Goal: Information Seeking & Learning: Learn about a topic

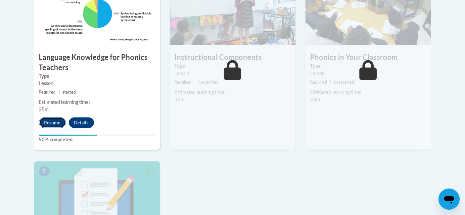
click at [52, 123] on button "Resume" at bounding box center [52, 122] width 27 height 11
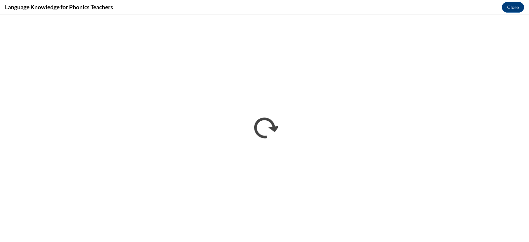
scroll to position [416, 0]
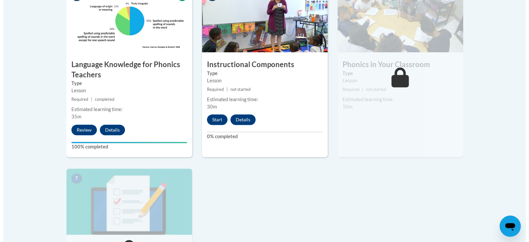
scroll to position [411, 0]
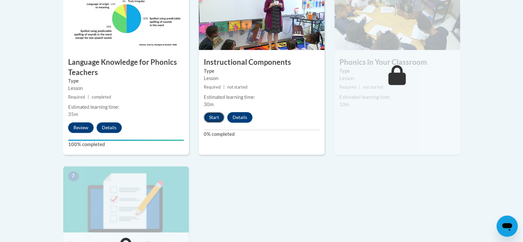
click at [214, 118] on button "Start" at bounding box center [214, 117] width 21 height 11
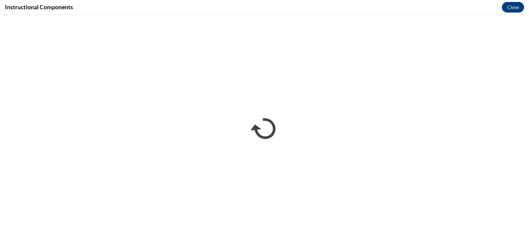
scroll to position [0, 0]
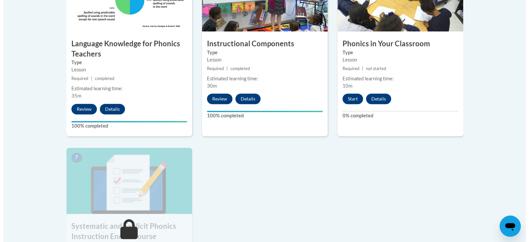
scroll to position [425, 0]
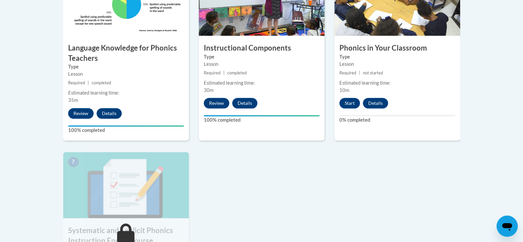
click at [370, 59] on label "Type" at bounding box center [398, 56] width 116 height 7
click at [351, 103] on button "Start" at bounding box center [350, 103] width 21 height 11
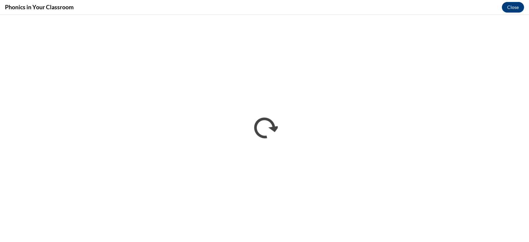
scroll to position [0, 0]
